Goal: Task Accomplishment & Management: Use online tool/utility

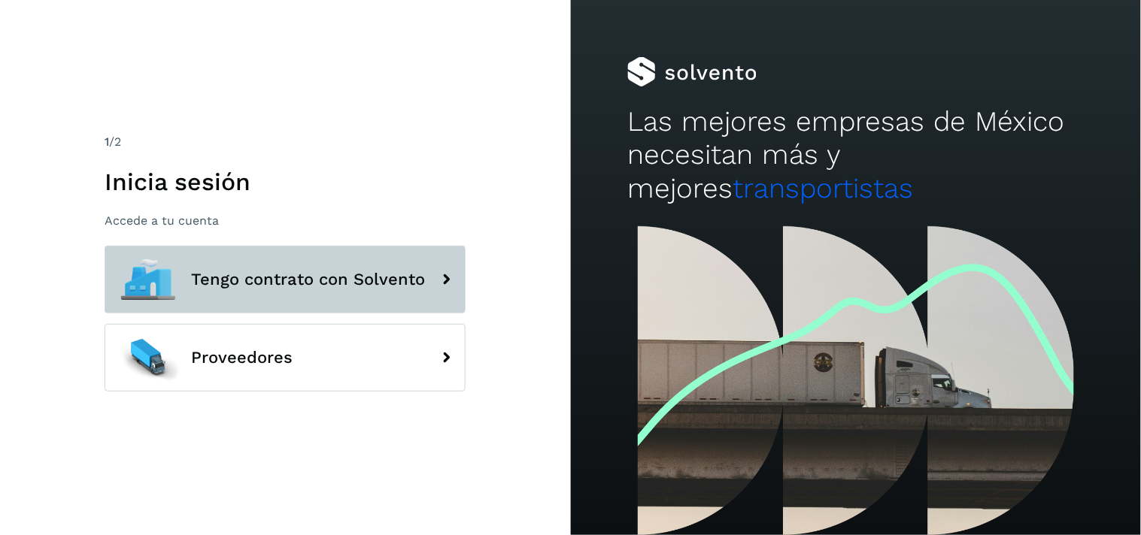
click at [231, 291] on button "Tengo contrato con Solvento" at bounding box center [285, 280] width 361 height 68
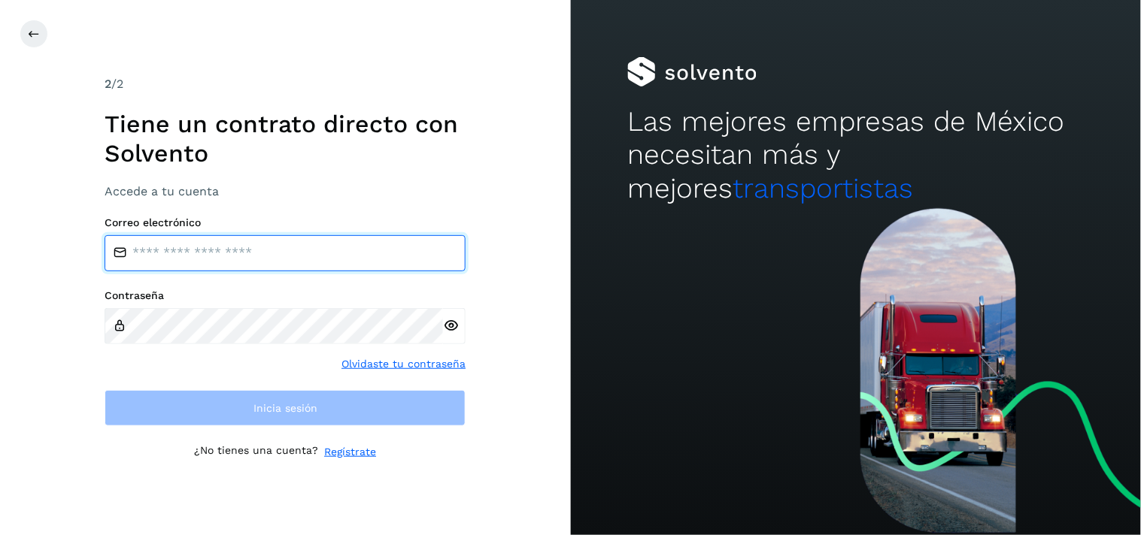
type input "**********"
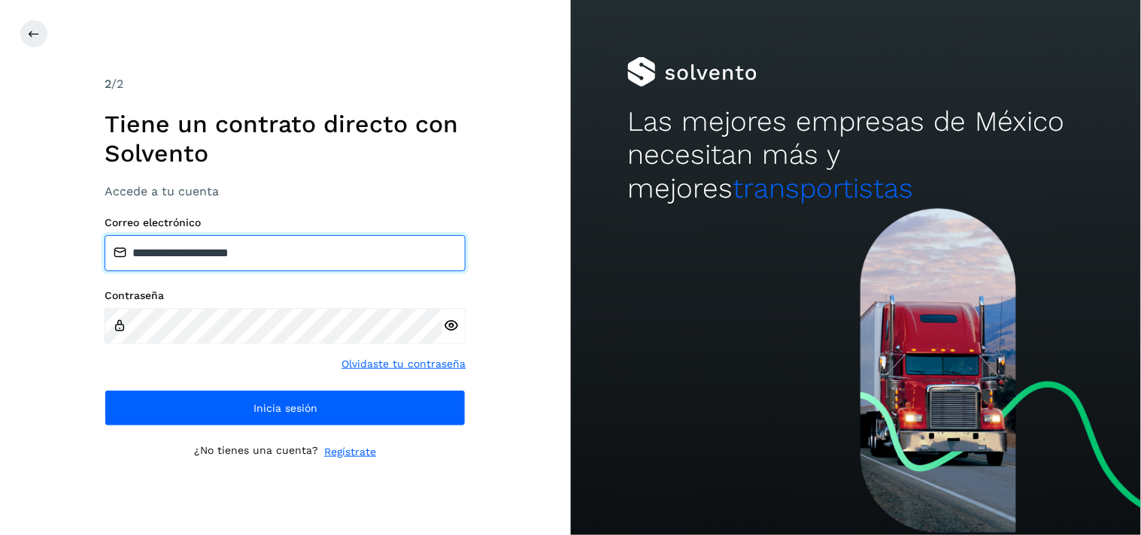
click at [226, 248] on input "**********" at bounding box center [285, 253] width 361 height 36
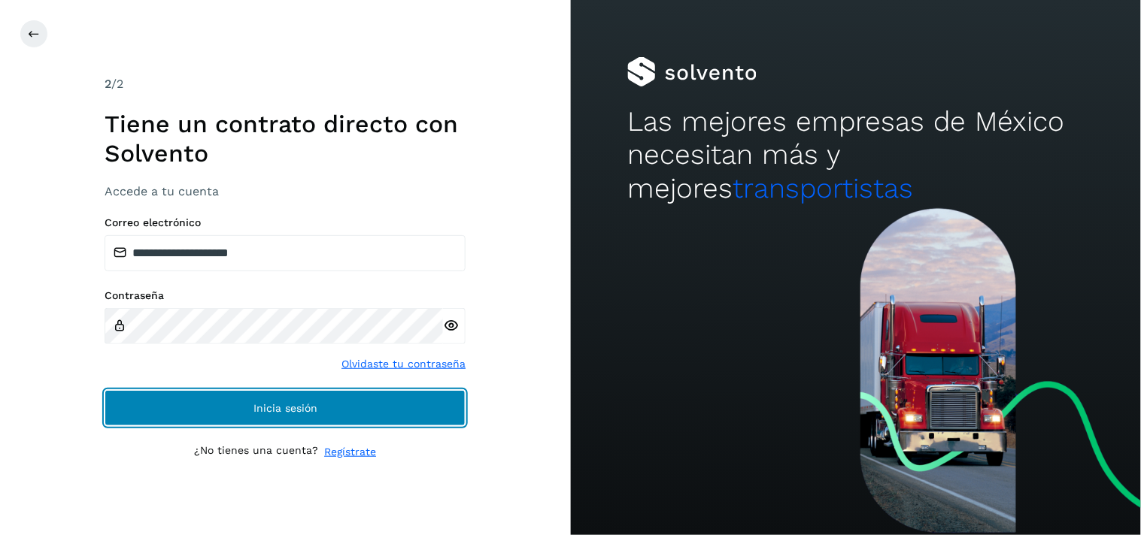
click at [274, 403] on span "Inicia sesión" at bounding box center [285, 408] width 64 height 11
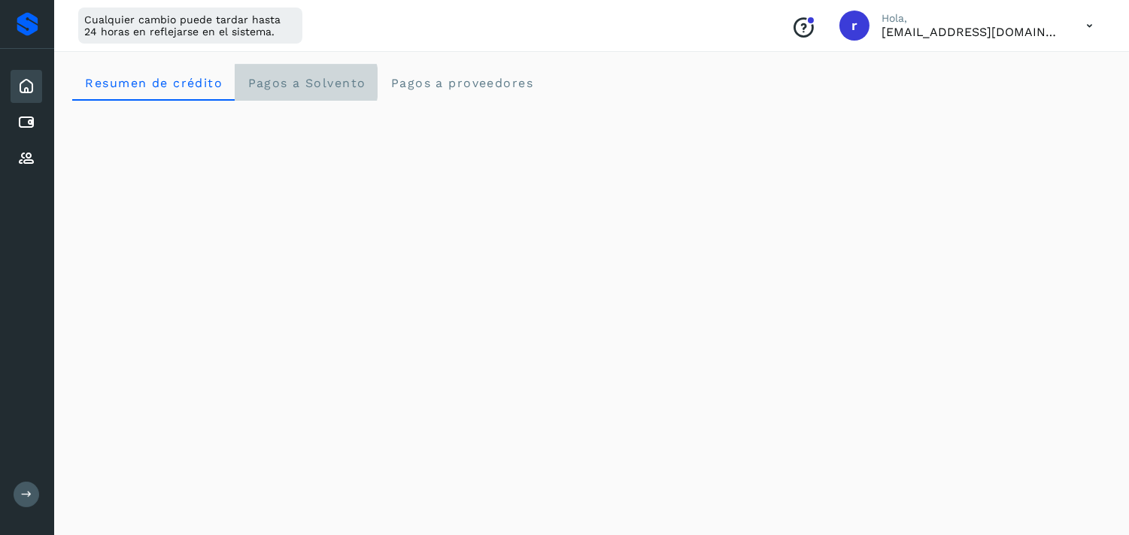
click at [284, 84] on span "Pagos a Solvento" at bounding box center [306, 83] width 119 height 14
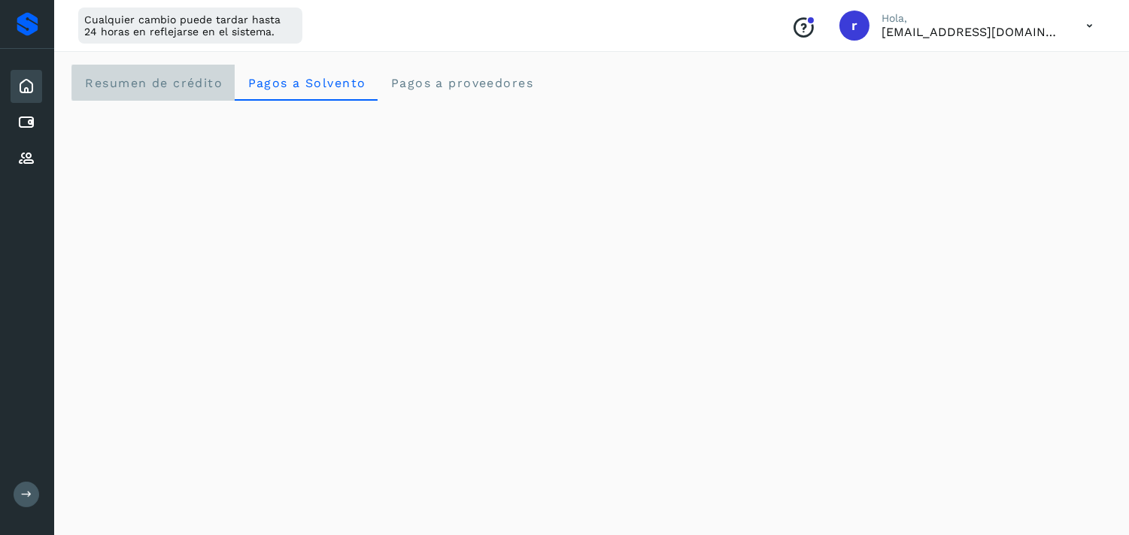
click at [143, 77] on span "Resumen de crédito" at bounding box center [153, 83] width 138 height 14
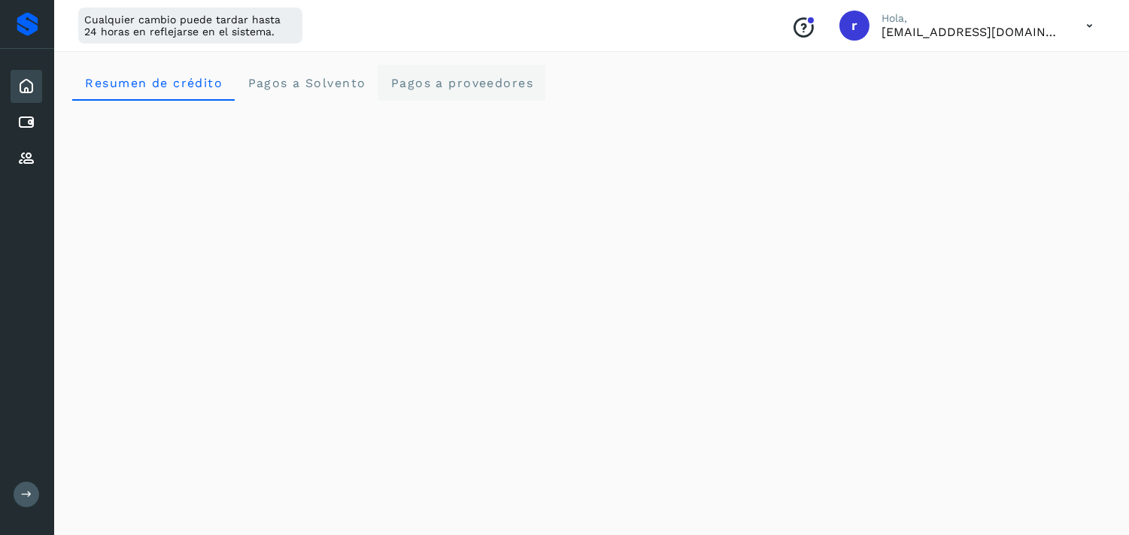
click at [462, 86] on span "Pagos a proveedores" at bounding box center [462, 83] width 144 height 14
click at [26, 83] on icon at bounding box center [26, 86] width 18 height 18
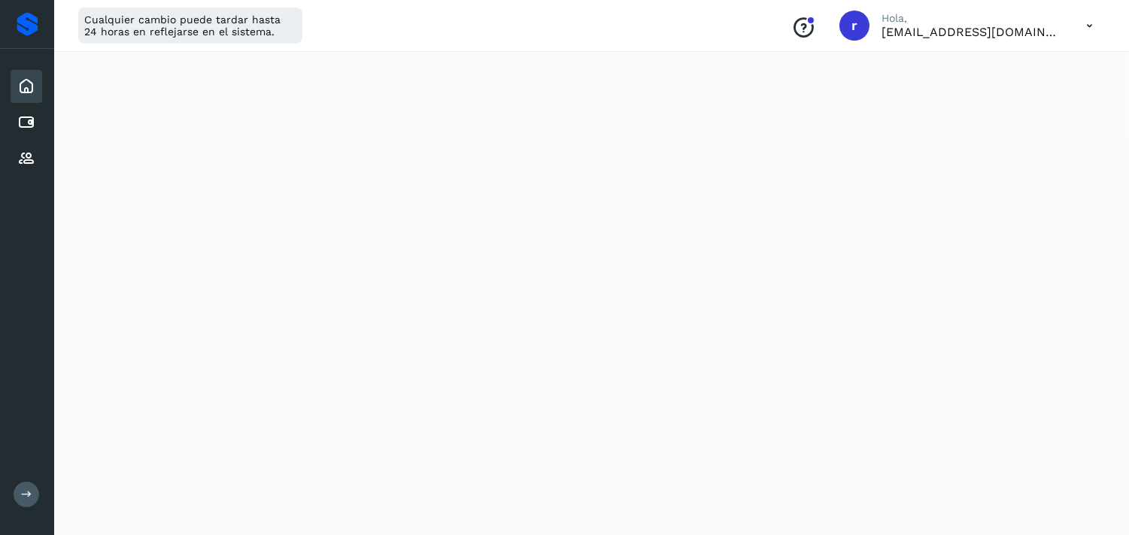
scroll to position [83, 0]
click at [28, 88] on icon at bounding box center [26, 86] width 18 height 18
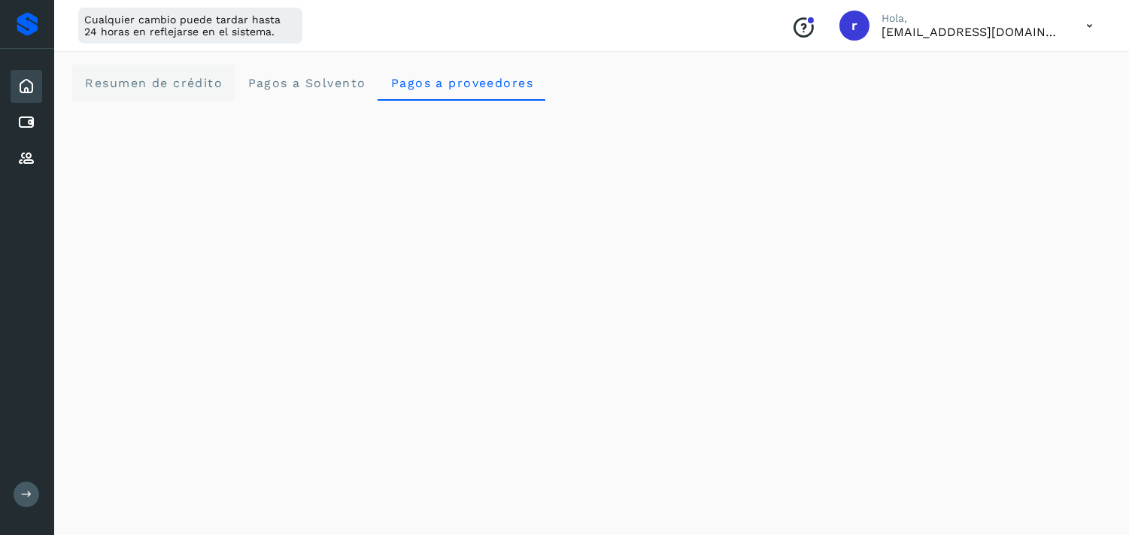
click at [132, 99] on crédito "Resumen de crédito" at bounding box center [153, 83] width 162 height 36
click at [20, 85] on icon at bounding box center [26, 86] width 18 height 18
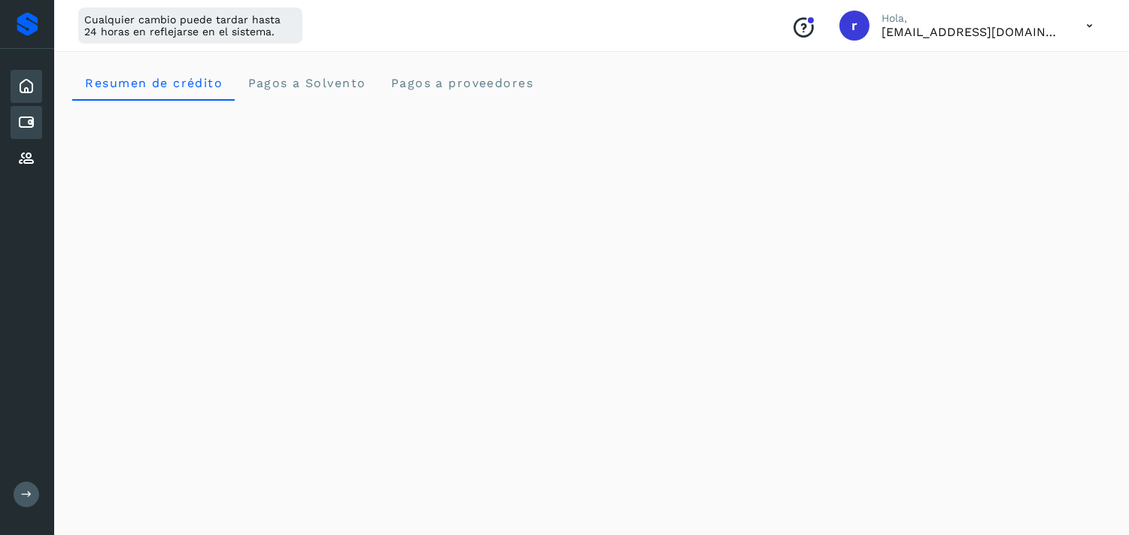
click at [25, 114] on icon at bounding box center [26, 123] width 18 height 18
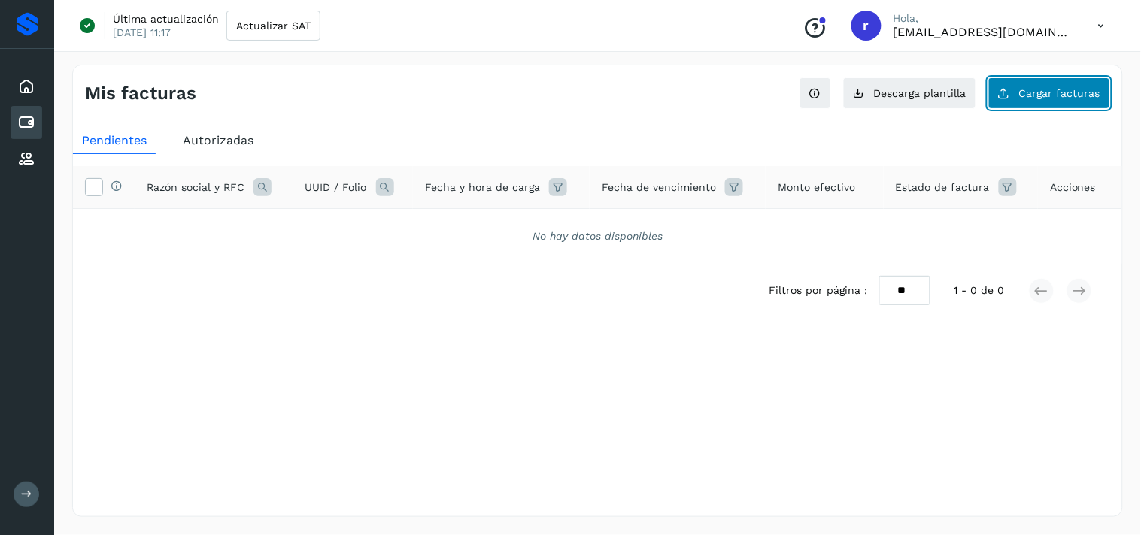
click at [1069, 94] on span "Cargar facturas" at bounding box center [1059, 93] width 81 height 11
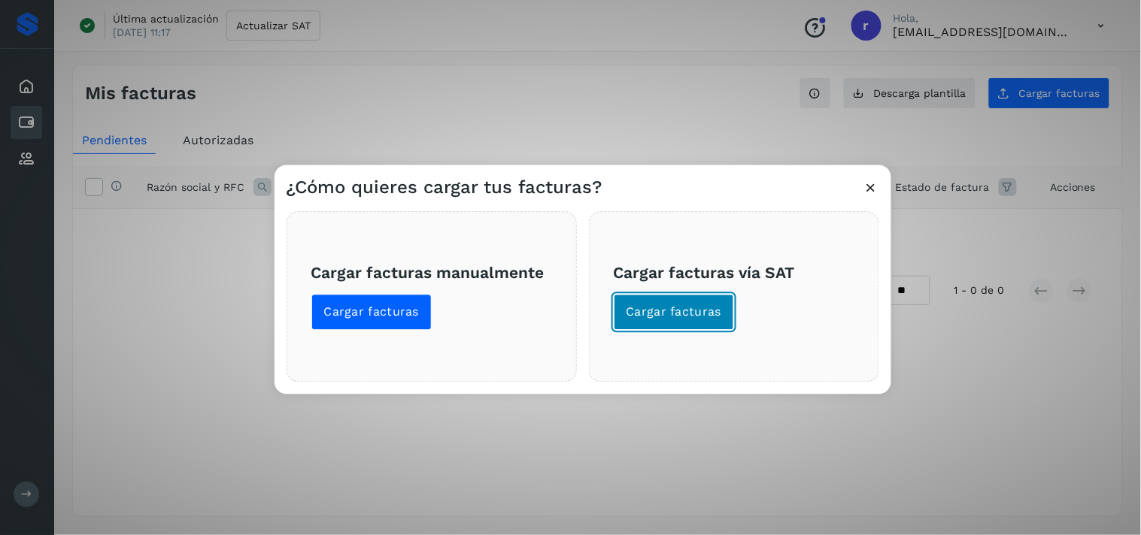
click at [667, 305] on span "Cargar facturas" at bounding box center [674, 313] width 96 height 17
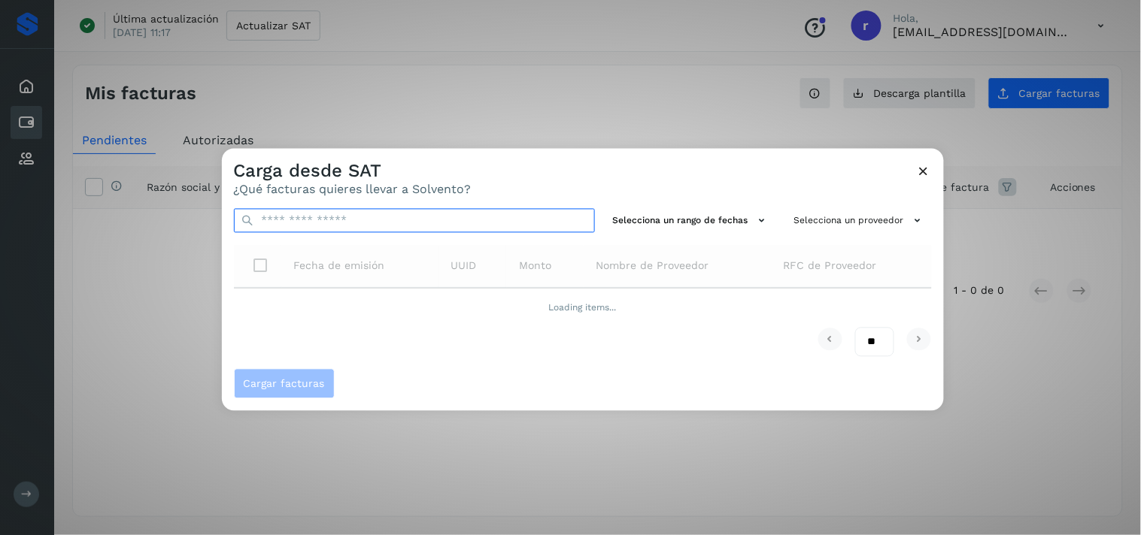
click at [448, 219] on input "text" at bounding box center [414, 221] width 361 height 24
paste input "**********"
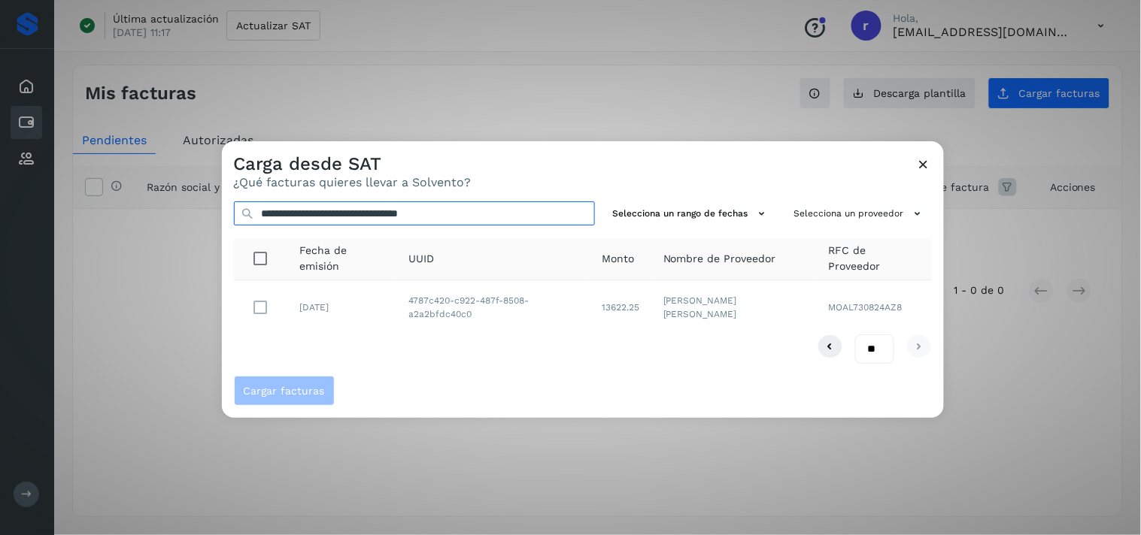
type input "**********"
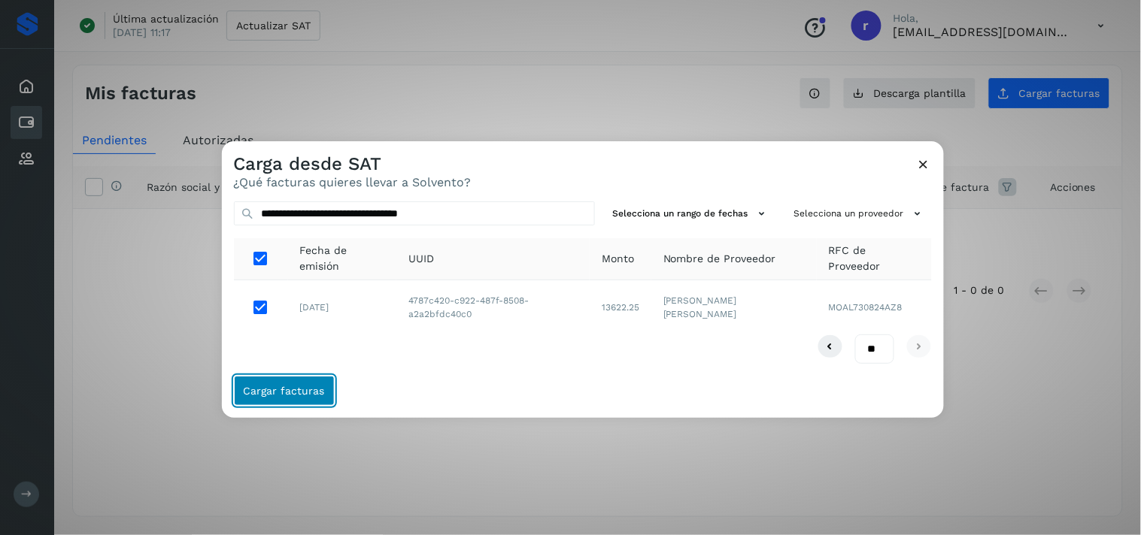
click at [294, 399] on button "Cargar facturas" at bounding box center [284, 391] width 101 height 30
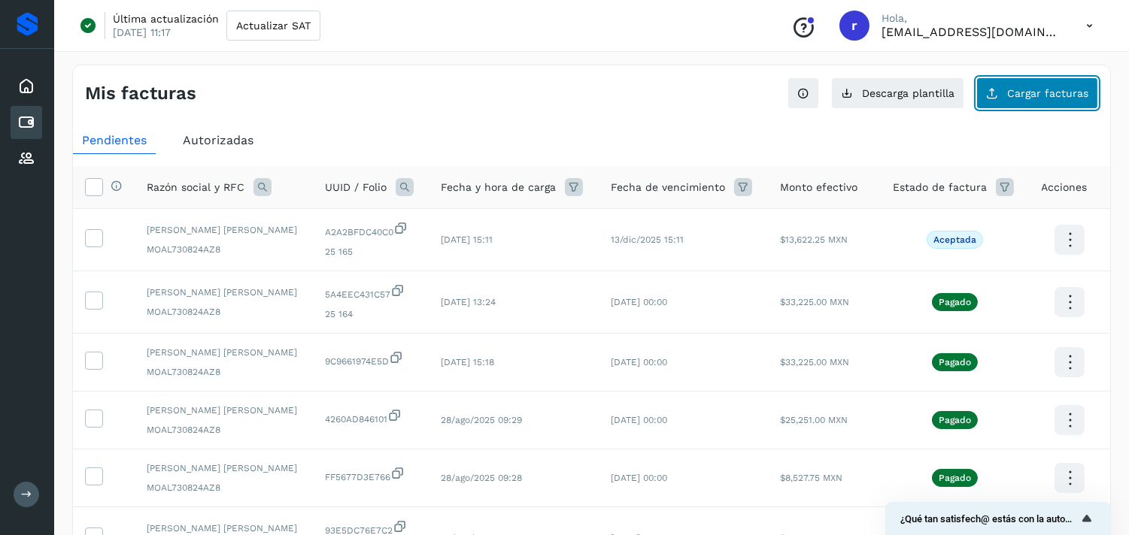
click at [1035, 95] on span "Cargar facturas" at bounding box center [1047, 93] width 81 height 11
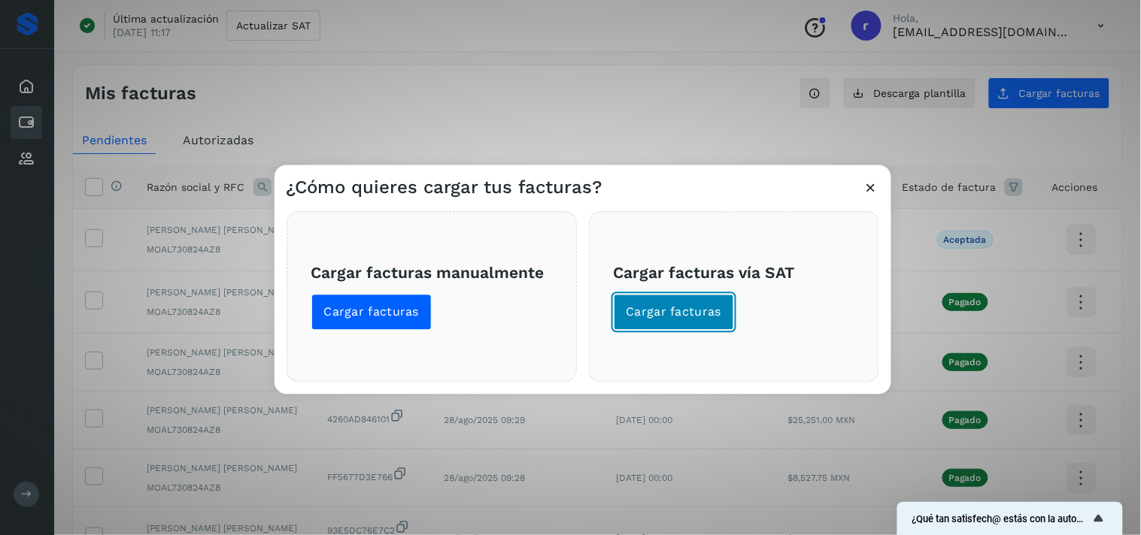
click at [693, 311] on span "Cargar facturas" at bounding box center [674, 313] width 96 height 17
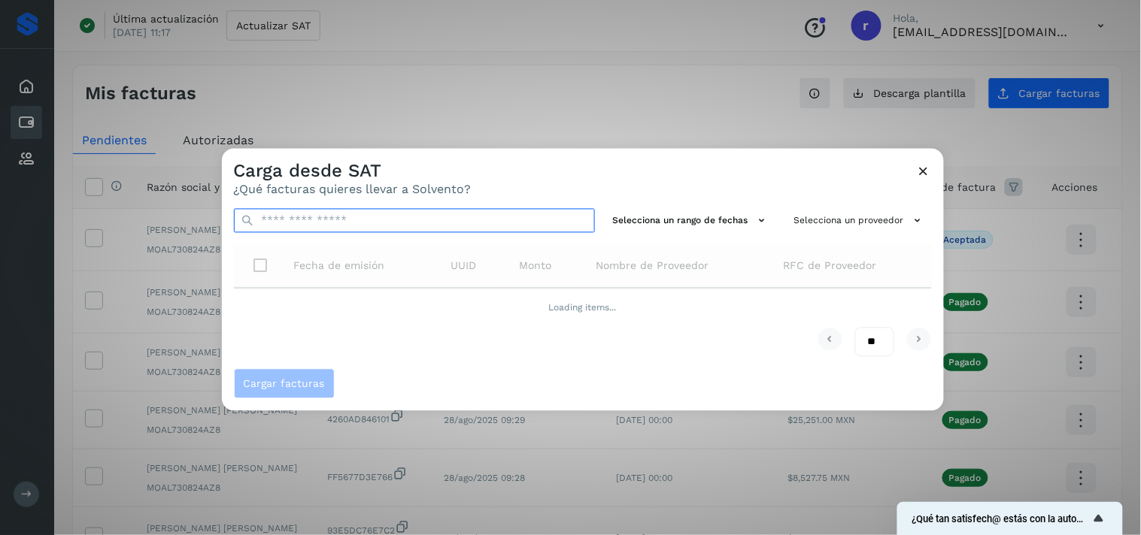
click at [468, 229] on input "text" at bounding box center [414, 221] width 361 height 24
paste input "**********"
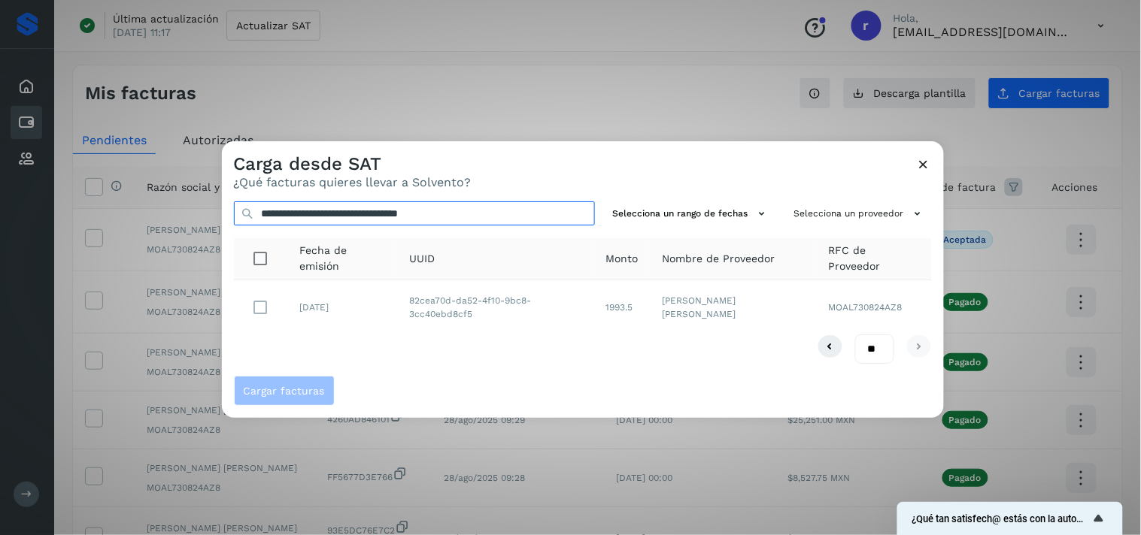
type input "**********"
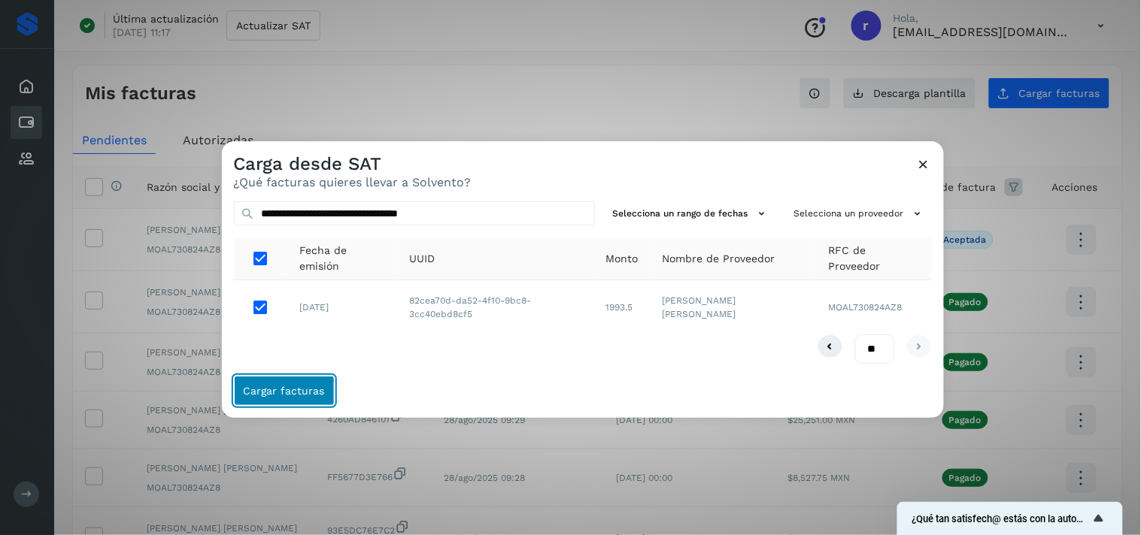
click at [278, 391] on span "Cargar facturas" at bounding box center [284, 391] width 81 height 11
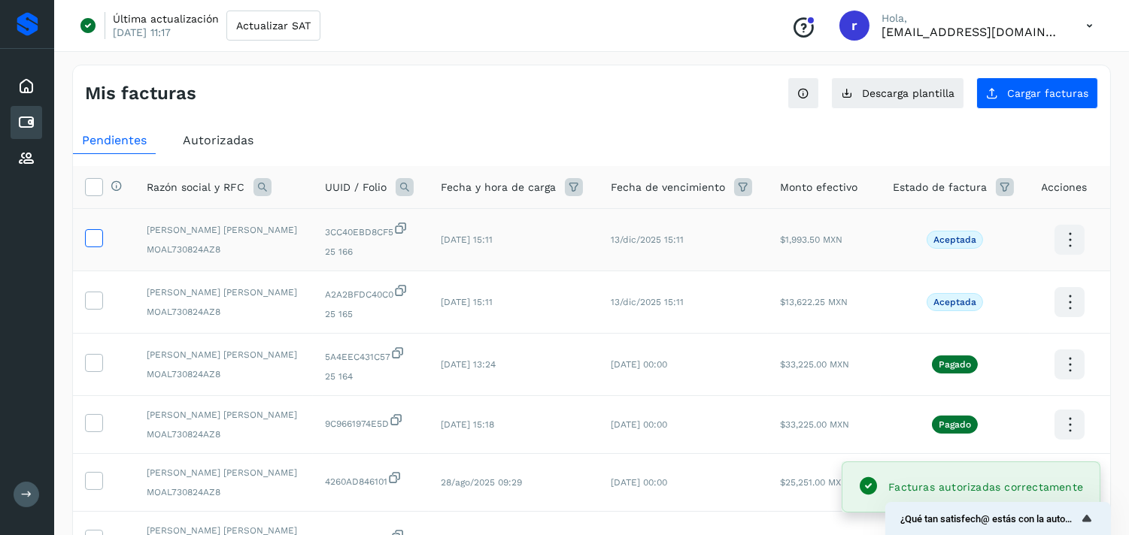
click at [93, 235] on icon at bounding box center [94, 237] width 16 height 16
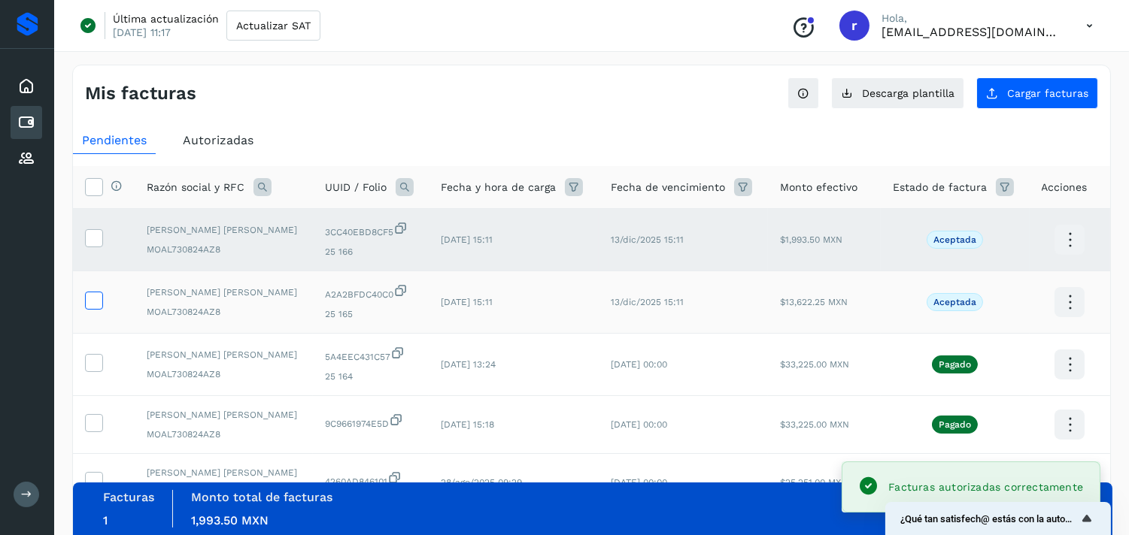
click at [99, 306] on icon at bounding box center [94, 300] width 16 height 16
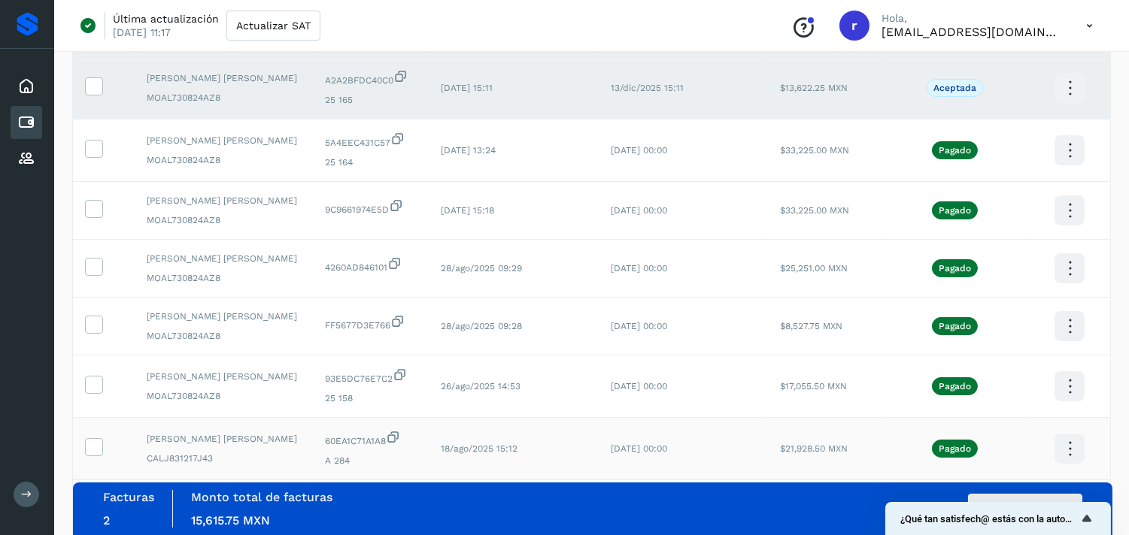
scroll to position [250, 0]
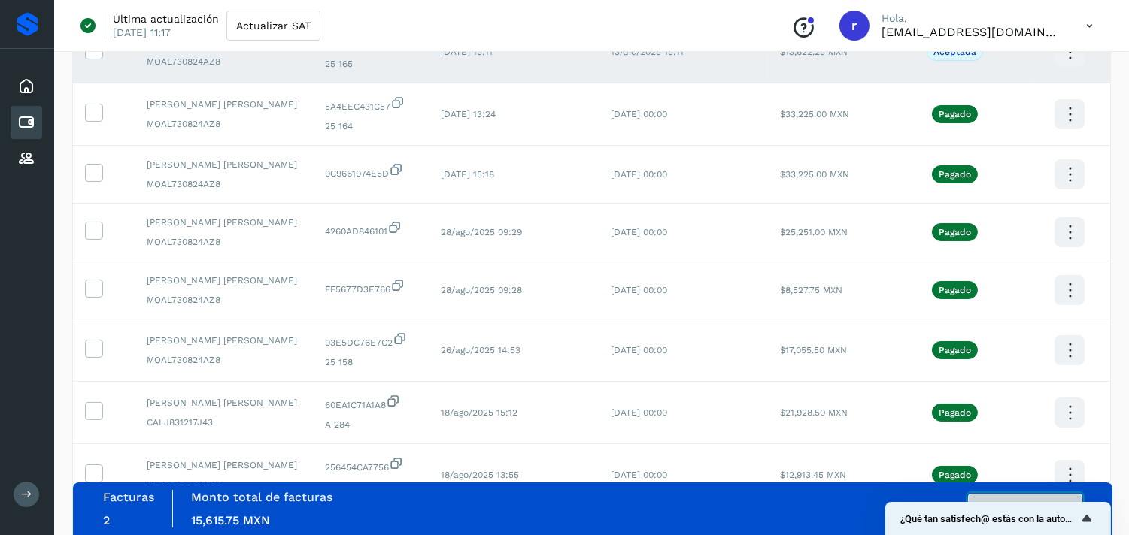
click at [1047, 495] on button "Autorizar facturas" at bounding box center [1025, 509] width 114 height 30
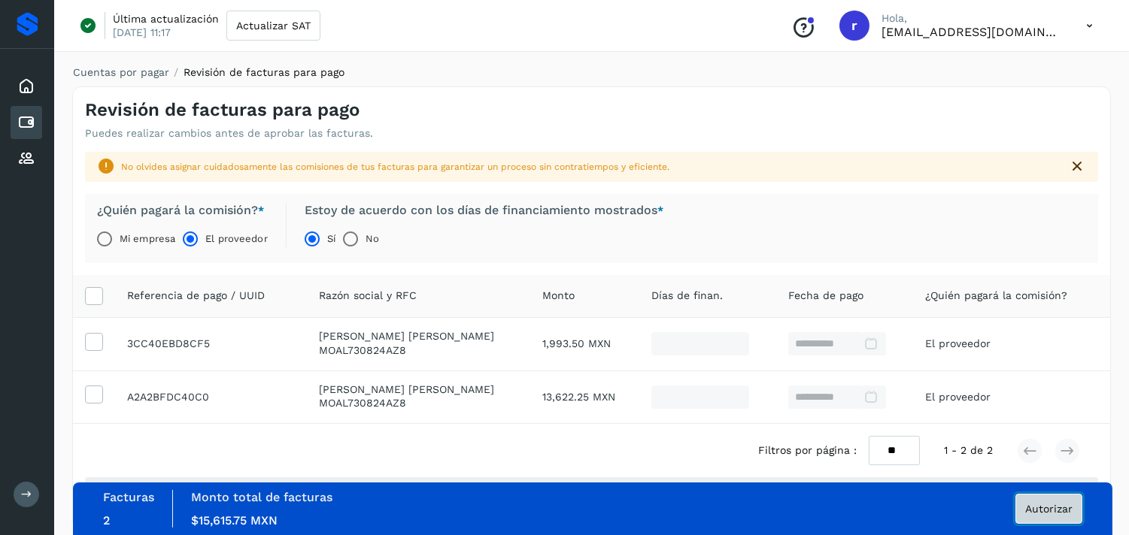
click at [1048, 509] on span "Autorizar" at bounding box center [1048, 509] width 47 height 11
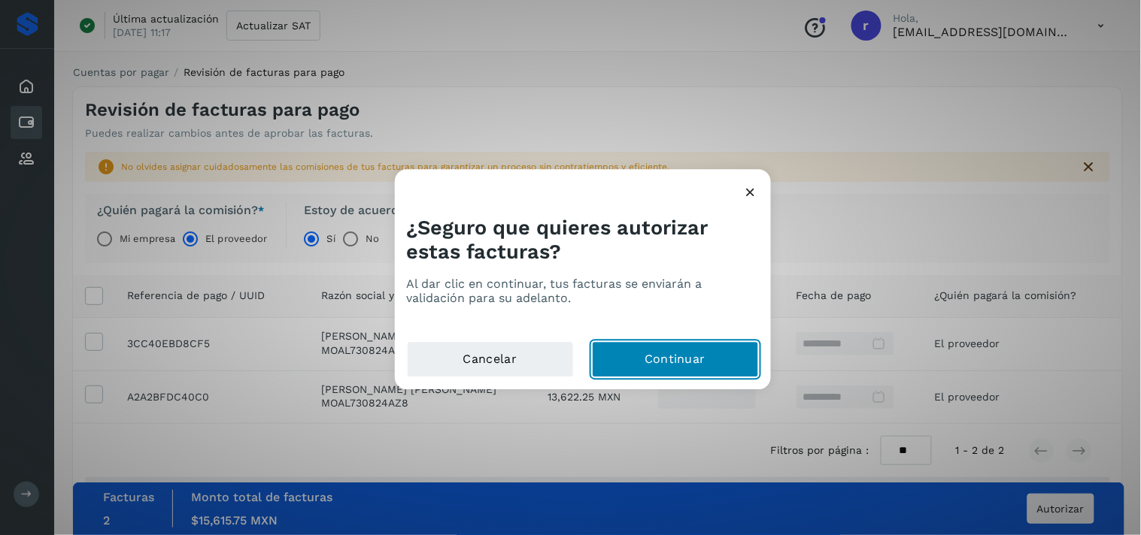
click at [694, 350] on button "Continuar" at bounding box center [675, 360] width 167 height 36
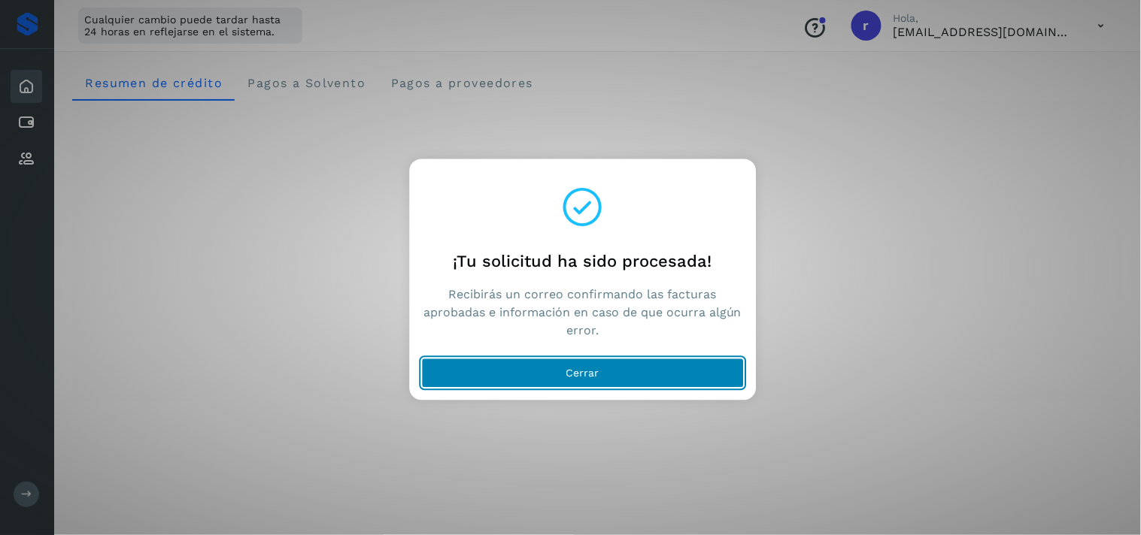
click at [566, 378] on span "Cerrar" at bounding box center [582, 373] width 33 height 11
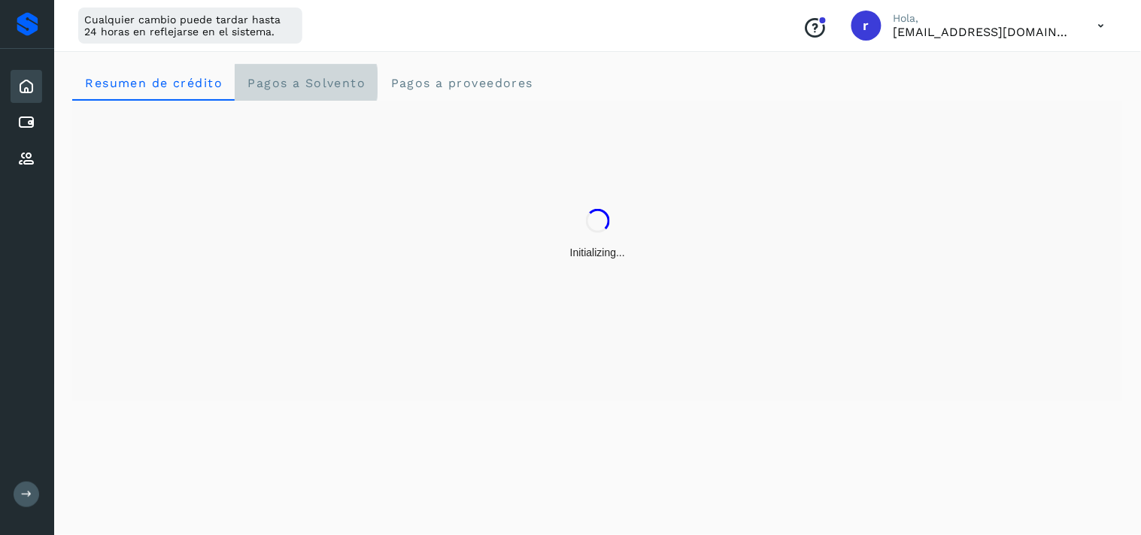
click at [286, 81] on span "Pagos a Solvento" at bounding box center [306, 83] width 119 height 14
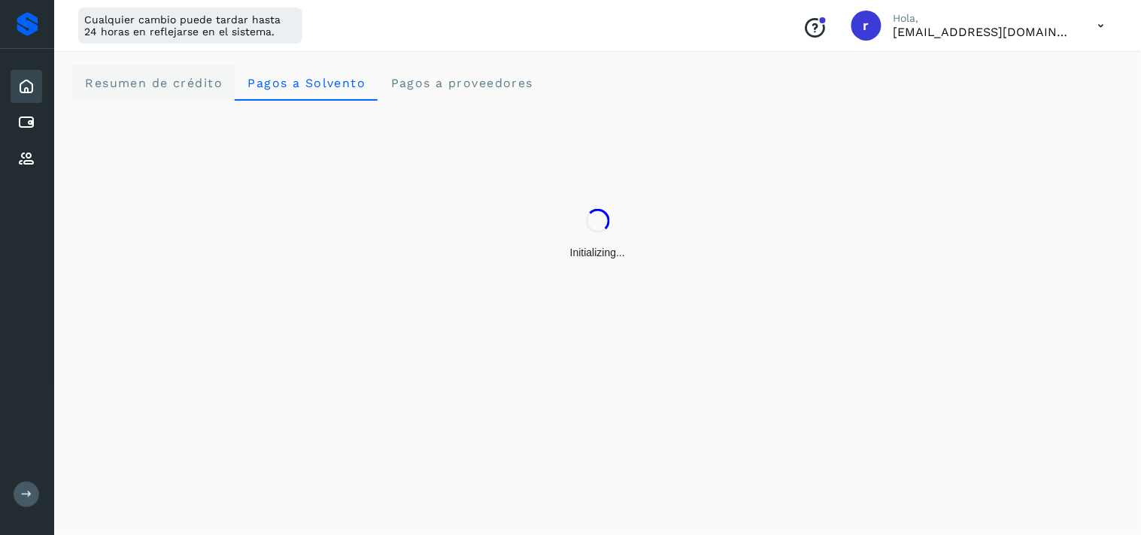
click at [165, 86] on span "Resumen de crédito" at bounding box center [153, 83] width 138 height 14
